Goal: Navigation & Orientation: Find specific page/section

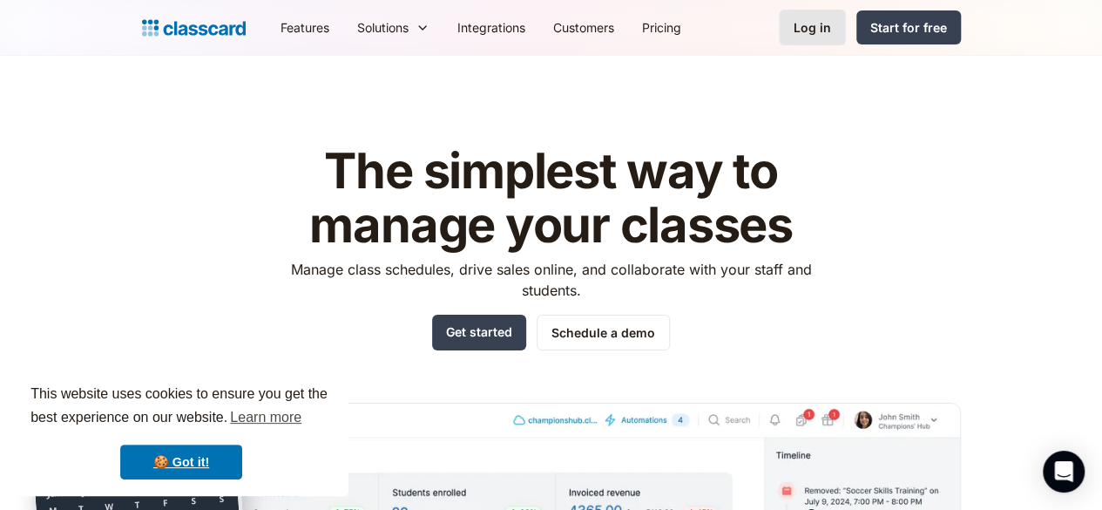
click at [831, 20] on div "Log in" at bounding box center [812, 27] width 37 height 18
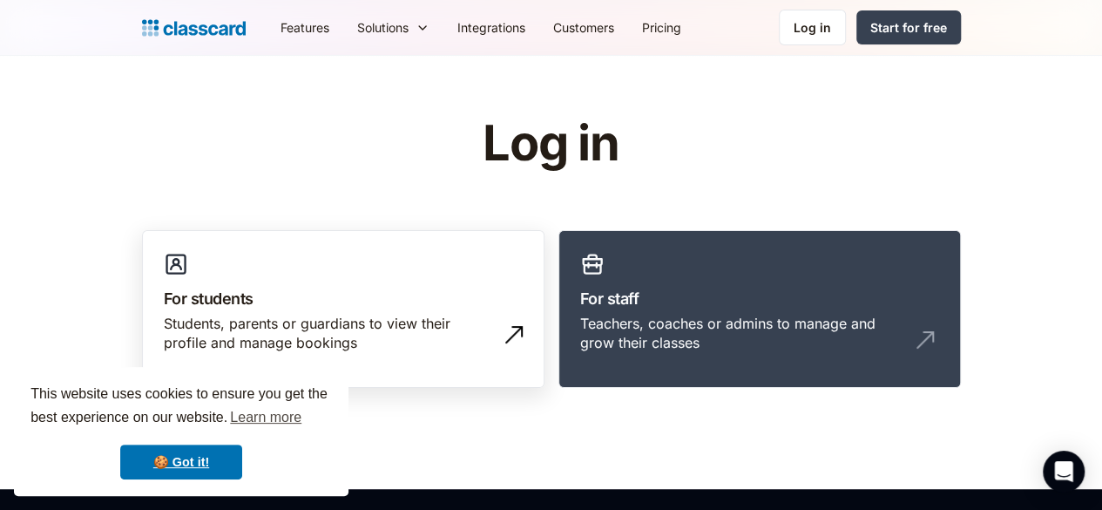
click at [371, 316] on div "Students, parents or guardians to view their profile and manage bookings" at bounding box center [326, 333] width 324 height 39
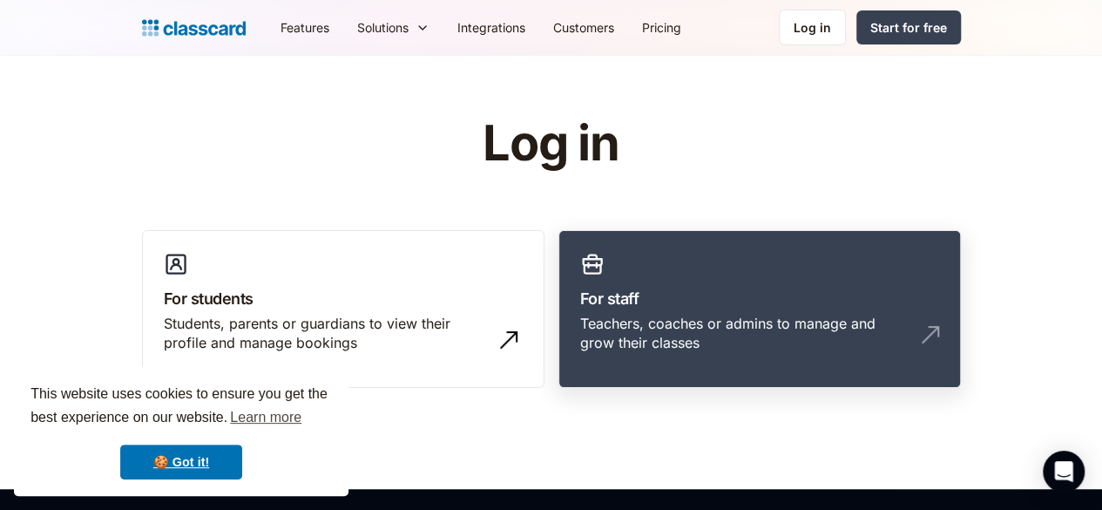
click at [686, 287] on h3 "For staff" at bounding box center [759, 299] width 359 height 24
